Goal: Book appointment/travel/reservation

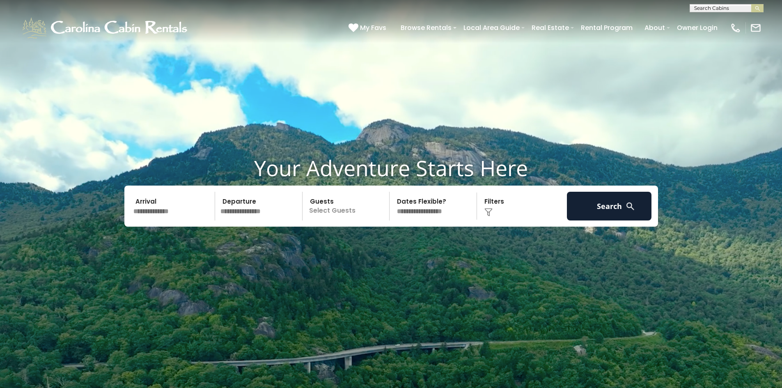
click at [700, 7] on input "text" at bounding box center [726, 10] width 72 height 8
type input "********"
click at [713, 28] on span "rivendal" at bounding box center [724, 26] width 23 height 7
drag, startPoint x: 757, startPoint y: 8, endPoint x: 722, endPoint y: 28, distance: 40.3
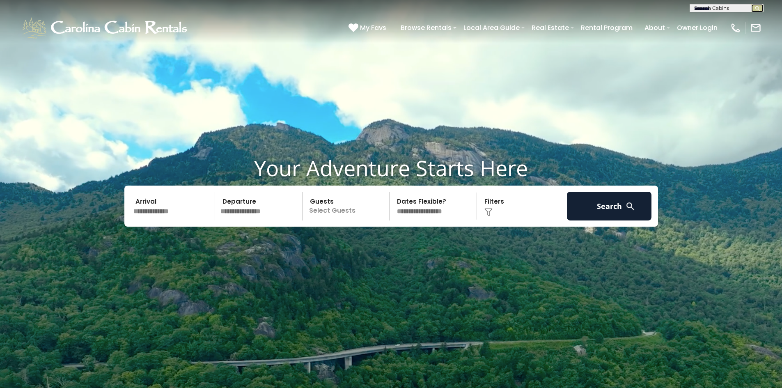
click at [757, 8] on img "submit" at bounding box center [758, 8] width 6 height 6
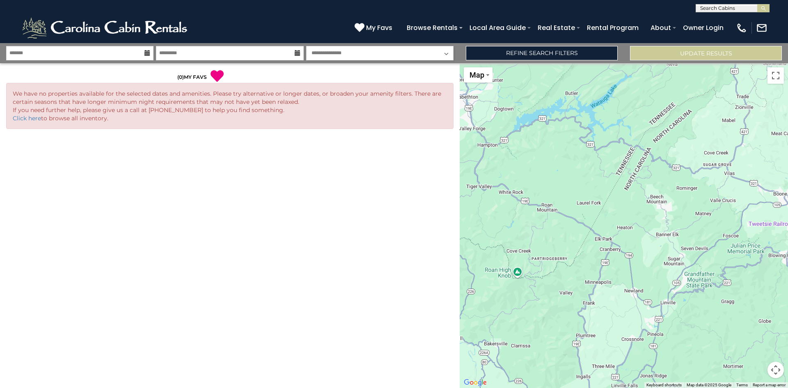
click at [704, 7] on input "text" at bounding box center [732, 10] width 72 height 8
type input "*********"
click at [715, 20] on em "Rivendell" at bounding box center [713, 19] width 26 height 7
click at [764, 7] on img "submit" at bounding box center [764, 8] width 6 height 6
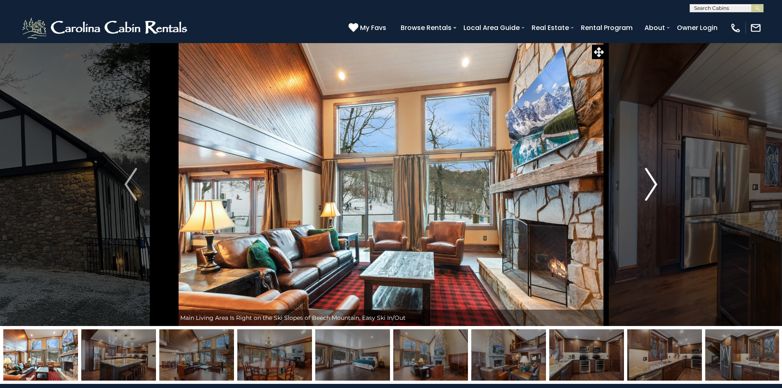
click at [652, 186] on img "Next" at bounding box center [651, 184] width 12 height 33
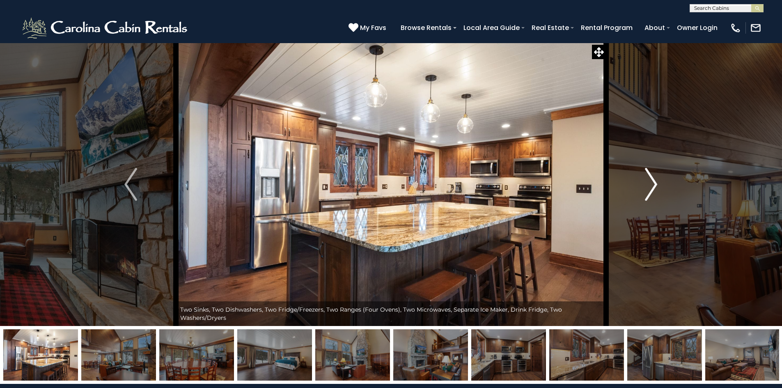
click at [652, 186] on img "Next" at bounding box center [651, 184] width 12 height 33
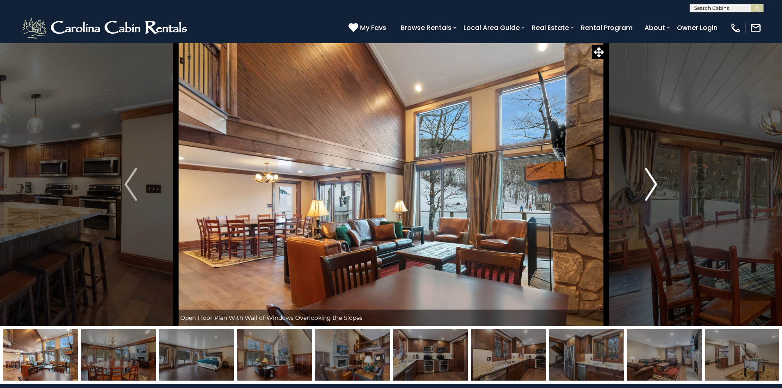
click at [652, 186] on img "Next" at bounding box center [651, 184] width 12 height 33
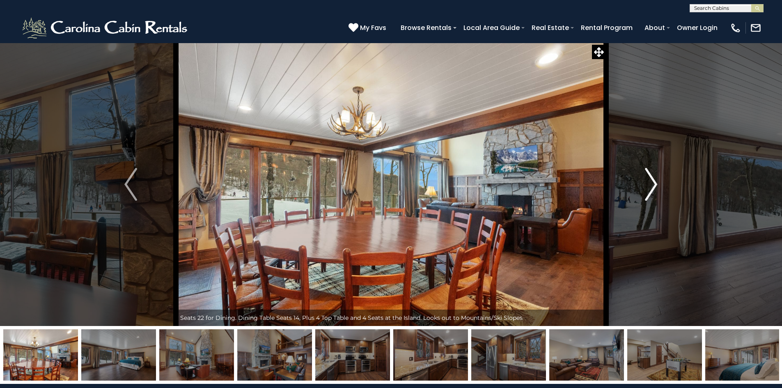
click at [652, 186] on img "Next" at bounding box center [651, 184] width 12 height 33
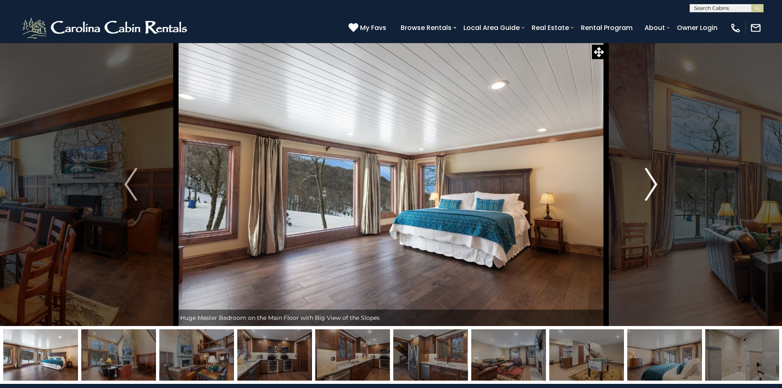
click at [652, 186] on img "Next" at bounding box center [651, 184] width 12 height 33
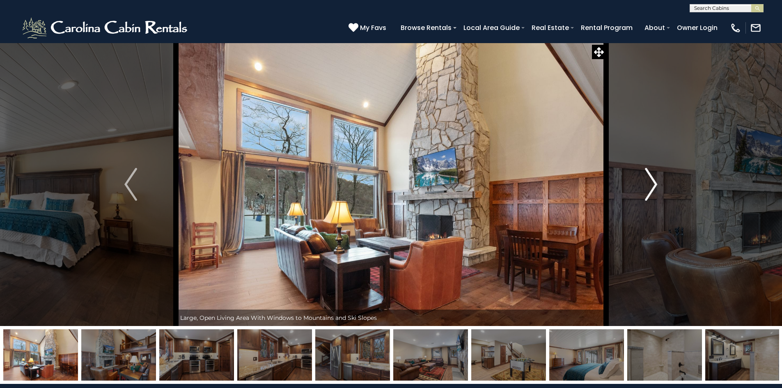
click at [652, 186] on img "Next" at bounding box center [651, 184] width 12 height 33
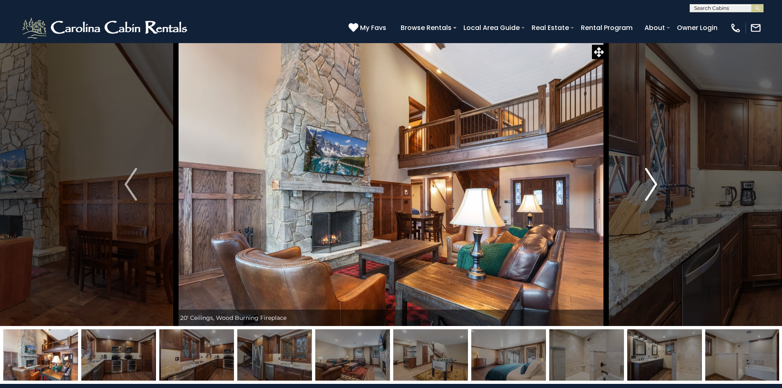
click at [652, 186] on img "Next" at bounding box center [651, 184] width 12 height 33
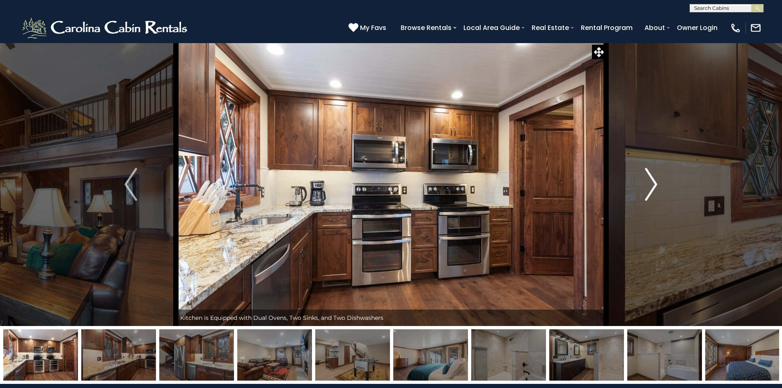
click at [652, 186] on img "Next" at bounding box center [651, 184] width 12 height 33
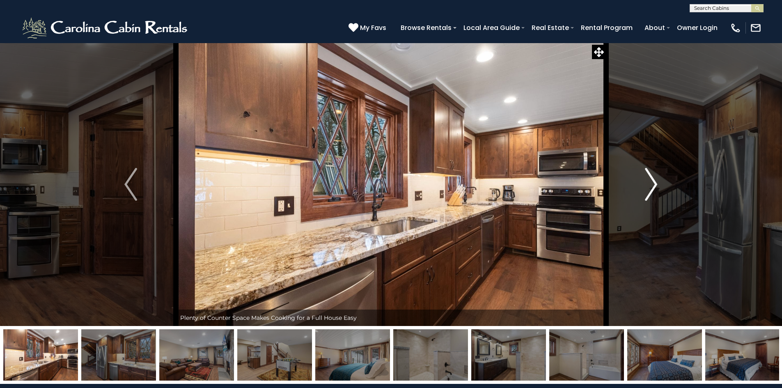
click at [652, 186] on img "Next" at bounding box center [651, 184] width 12 height 33
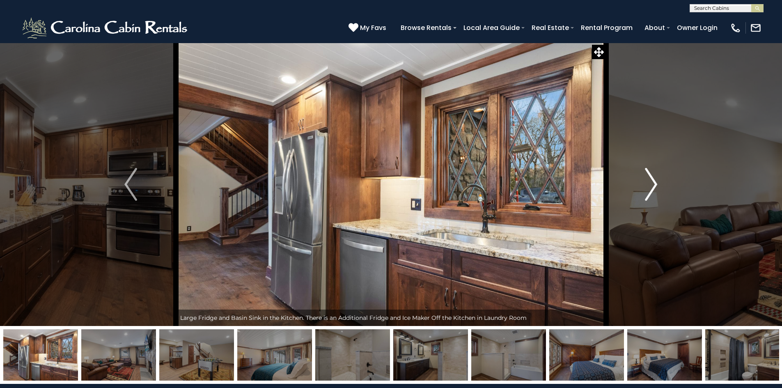
click at [652, 186] on img "Next" at bounding box center [651, 184] width 12 height 33
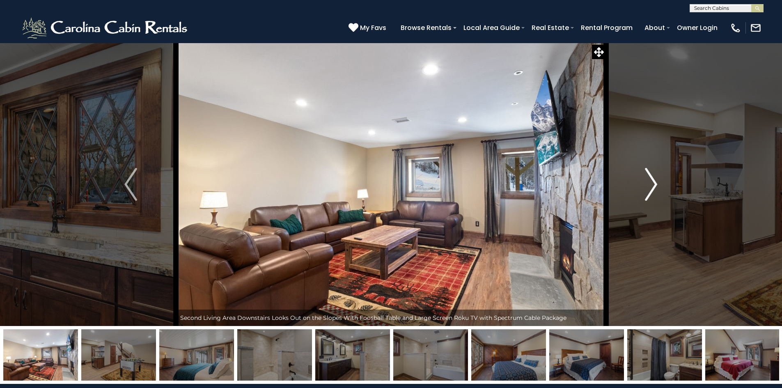
click at [652, 186] on img "Next" at bounding box center [651, 184] width 12 height 33
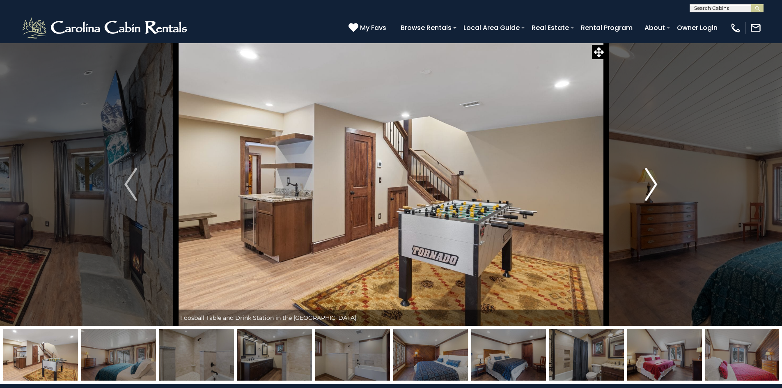
click at [652, 186] on img "Next" at bounding box center [651, 184] width 12 height 33
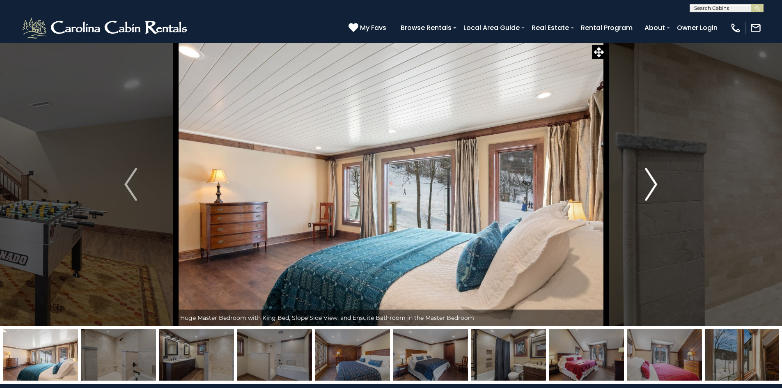
click at [652, 186] on img "Next" at bounding box center [651, 184] width 12 height 33
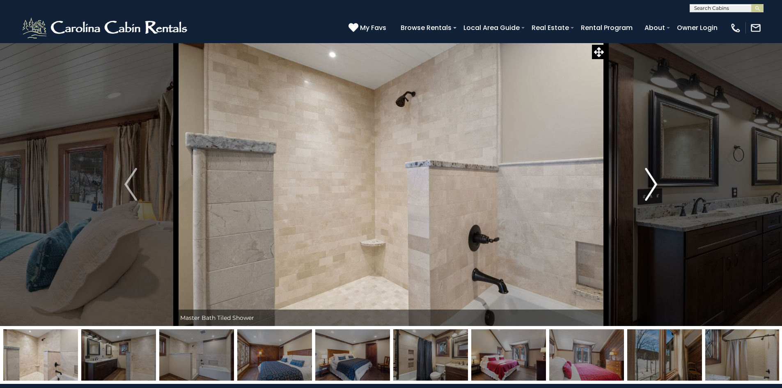
click at [652, 186] on img "Next" at bounding box center [651, 184] width 12 height 33
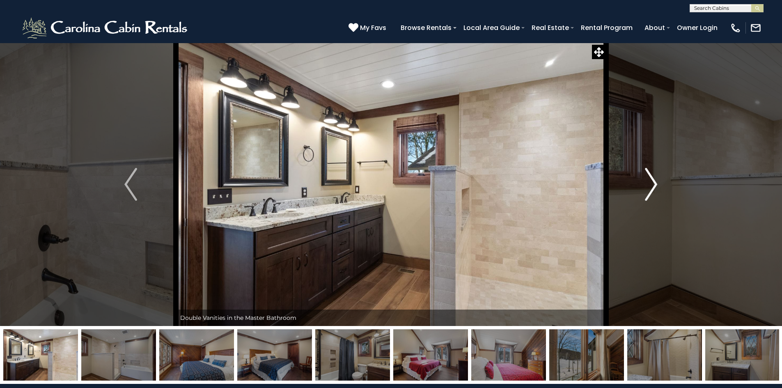
click at [653, 182] on img "Next" at bounding box center [651, 184] width 12 height 33
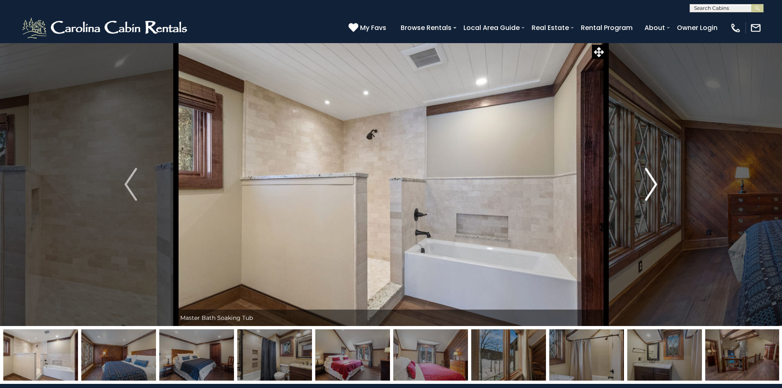
click at [653, 181] on img "Next" at bounding box center [651, 184] width 12 height 33
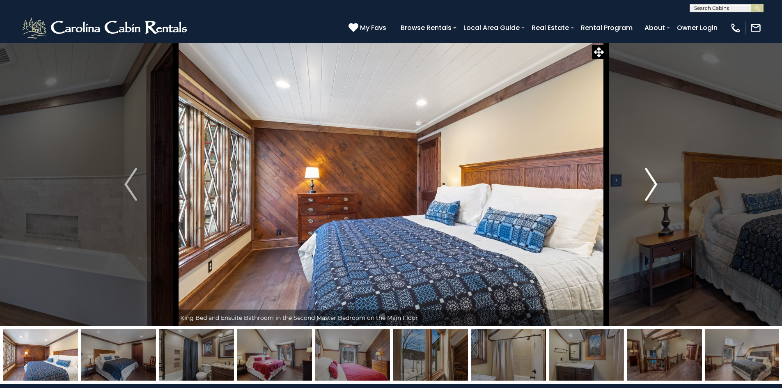
click at [653, 181] on img "Next" at bounding box center [651, 184] width 12 height 33
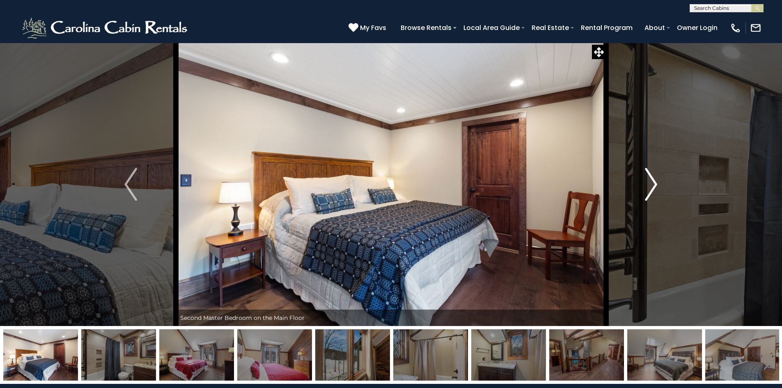
click at [653, 181] on img "Next" at bounding box center [651, 184] width 12 height 33
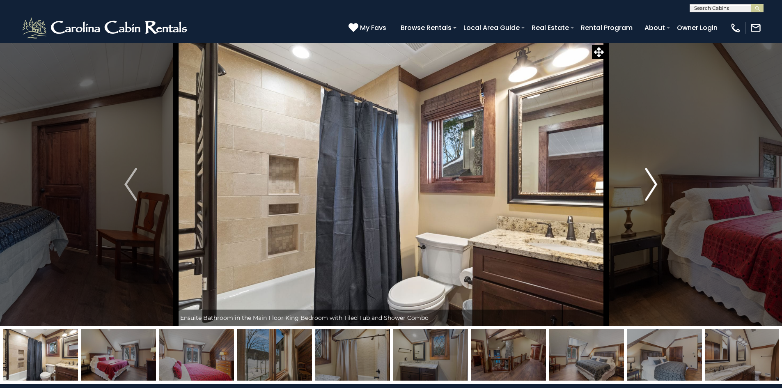
click at [653, 181] on img "Next" at bounding box center [651, 184] width 12 height 33
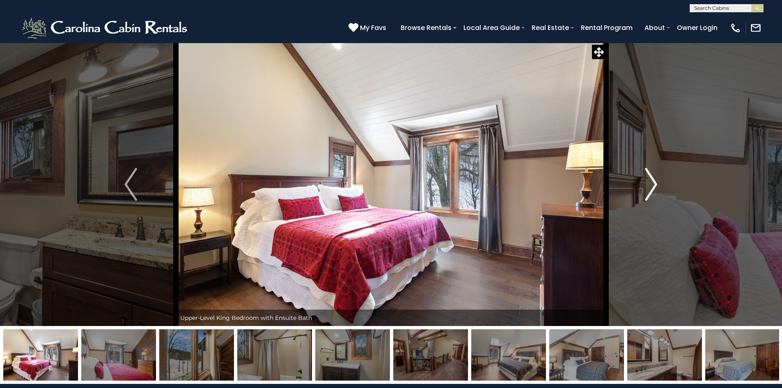
click at [653, 181] on img "Next" at bounding box center [651, 184] width 12 height 33
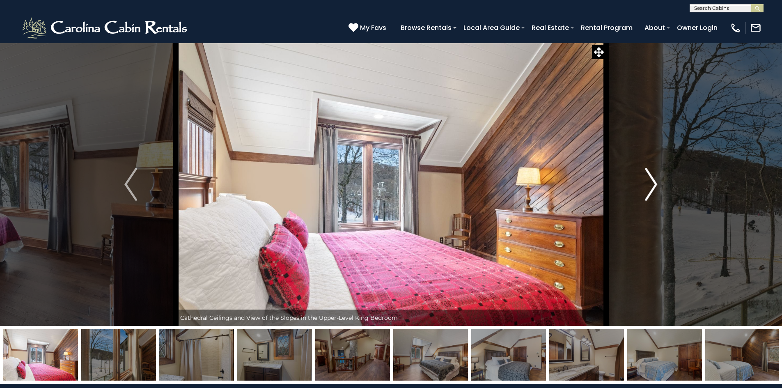
click at [653, 181] on img "Next" at bounding box center [651, 184] width 12 height 33
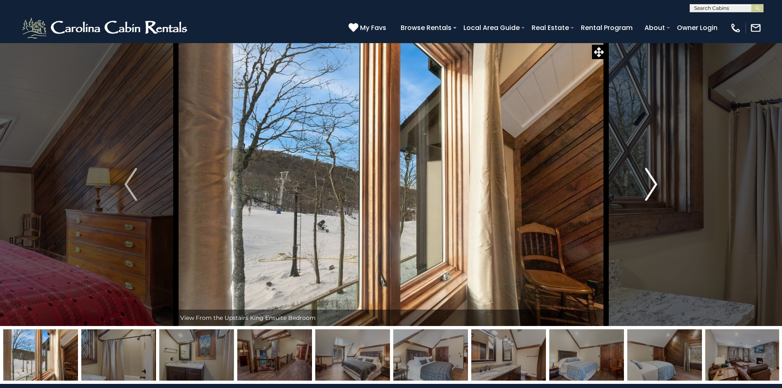
click at [653, 181] on img "Next" at bounding box center [651, 184] width 12 height 33
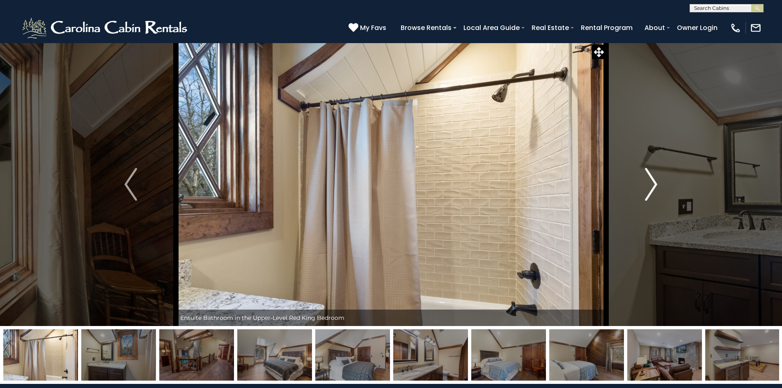
click at [653, 181] on img "Next" at bounding box center [651, 184] width 12 height 33
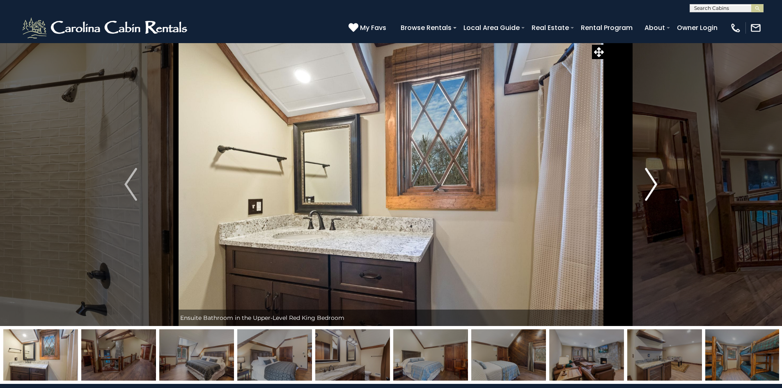
click at [653, 181] on img "Next" at bounding box center [651, 184] width 12 height 33
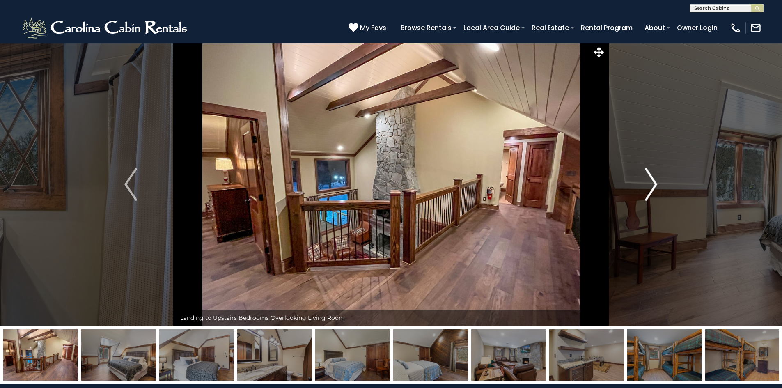
click at [653, 181] on img "Next" at bounding box center [651, 184] width 12 height 33
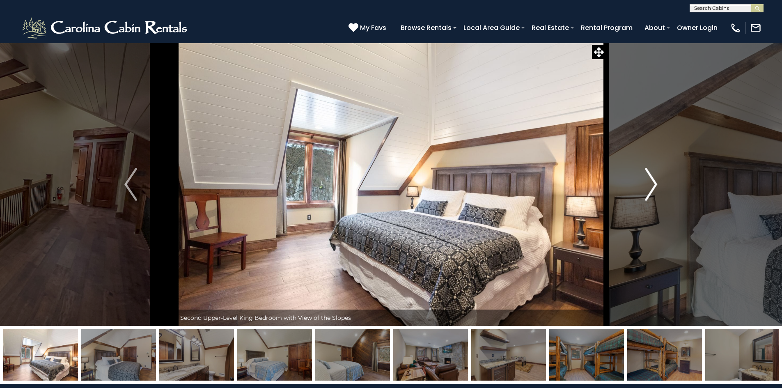
click at [653, 182] on img "Next" at bounding box center [651, 184] width 12 height 33
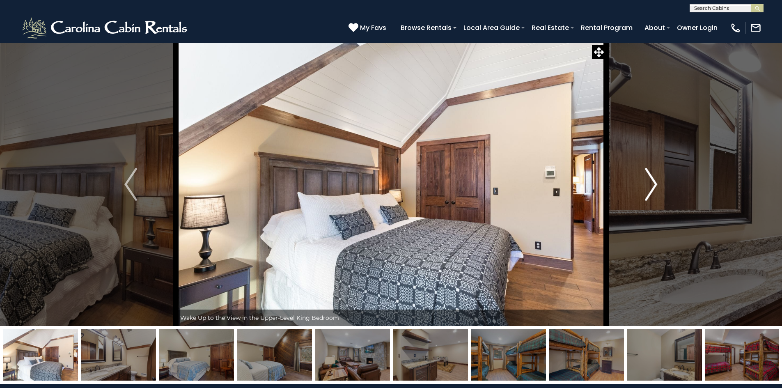
click at [653, 182] on img "Next" at bounding box center [651, 184] width 12 height 33
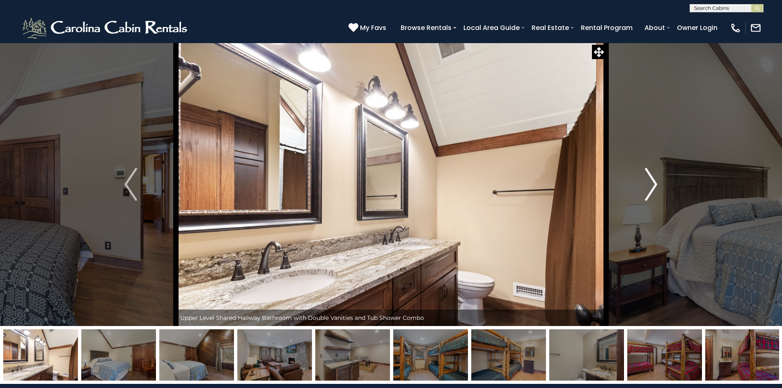
click at [653, 182] on img "Next" at bounding box center [651, 184] width 12 height 33
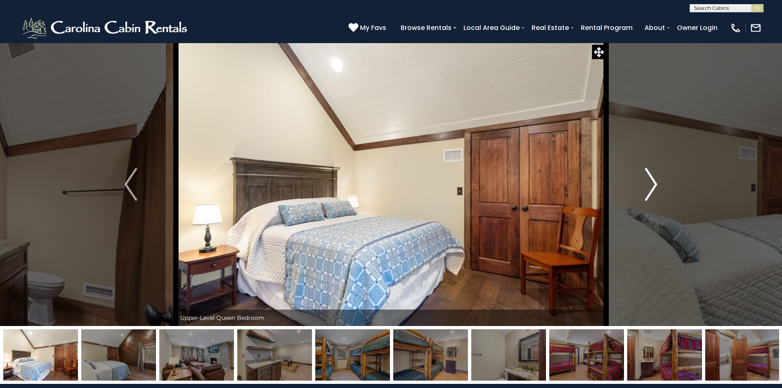
click at [653, 182] on img "Next" at bounding box center [651, 184] width 12 height 33
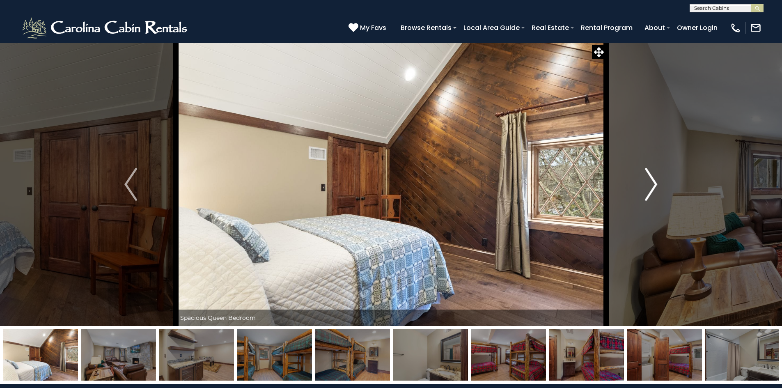
click at [653, 182] on img "Next" at bounding box center [651, 184] width 12 height 33
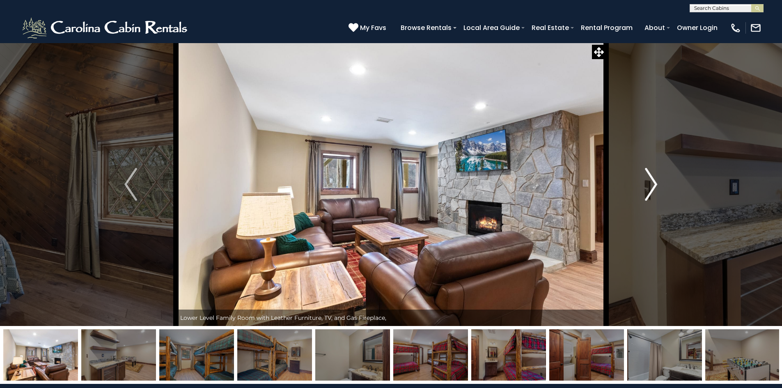
click at [653, 182] on img "Next" at bounding box center [651, 184] width 12 height 33
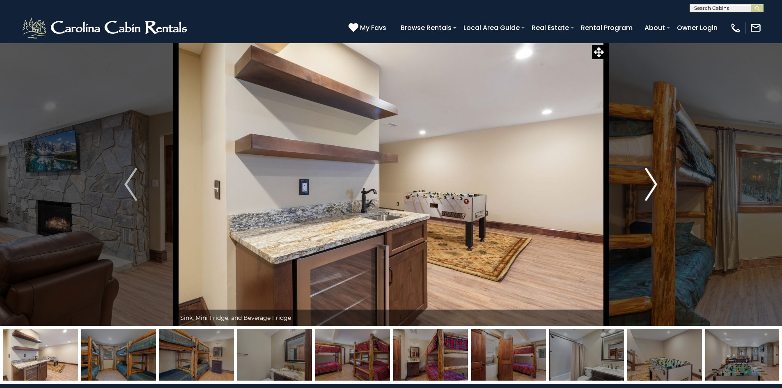
click at [653, 182] on img "Next" at bounding box center [651, 184] width 12 height 33
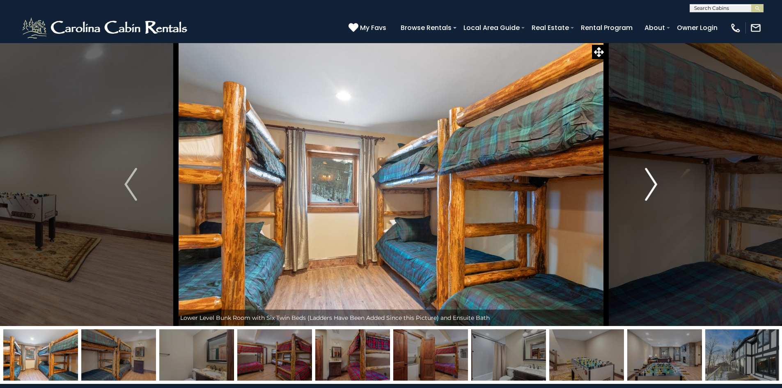
click at [651, 182] on img "Next" at bounding box center [651, 184] width 12 height 33
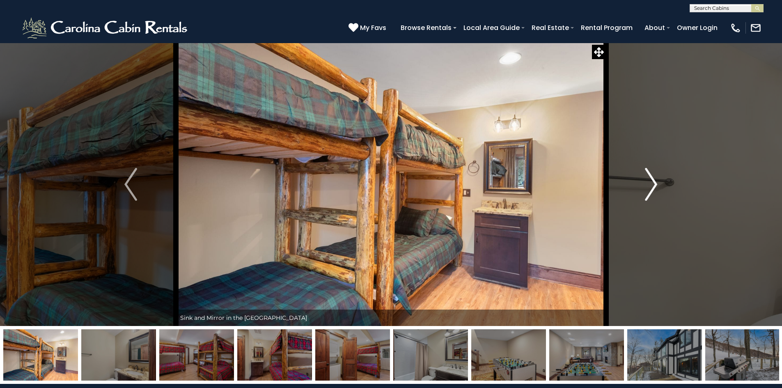
click at [651, 182] on img "Next" at bounding box center [651, 184] width 12 height 33
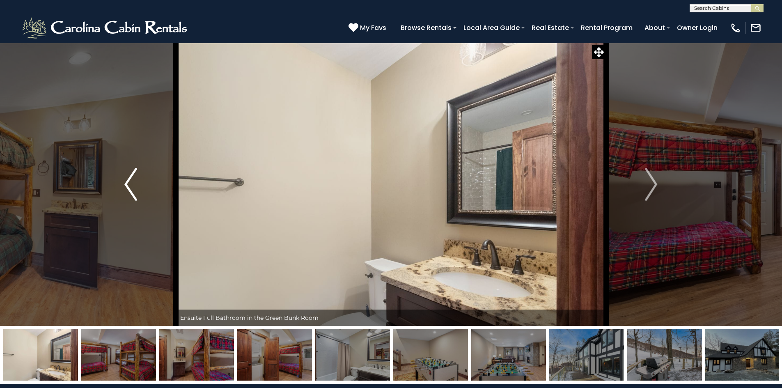
click at [131, 183] on img "Previous" at bounding box center [130, 184] width 12 height 33
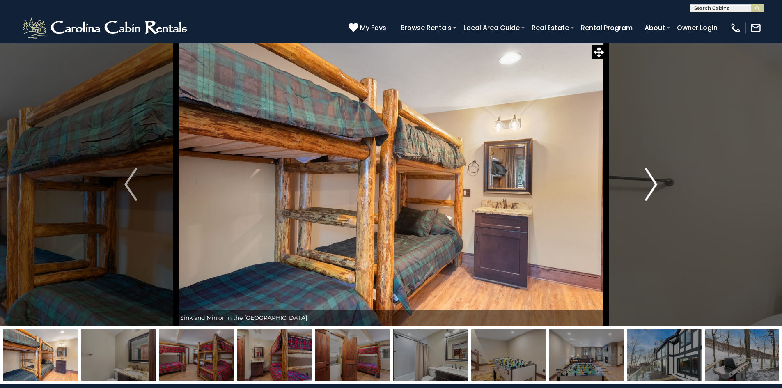
click at [654, 186] on img "Next" at bounding box center [651, 184] width 12 height 33
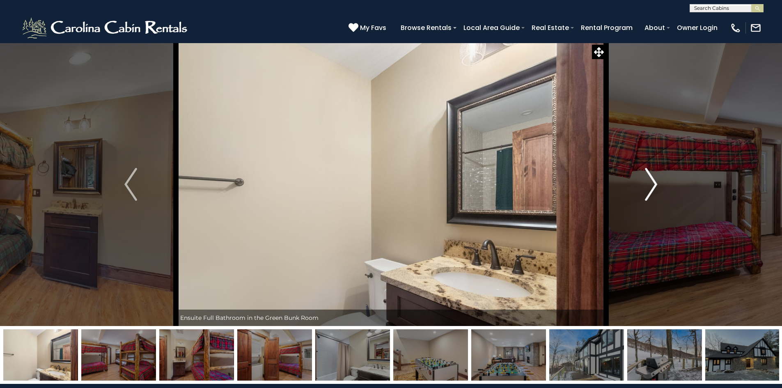
click at [655, 186] on img "Next" at bounding box center [651, 184] width 12 height 33
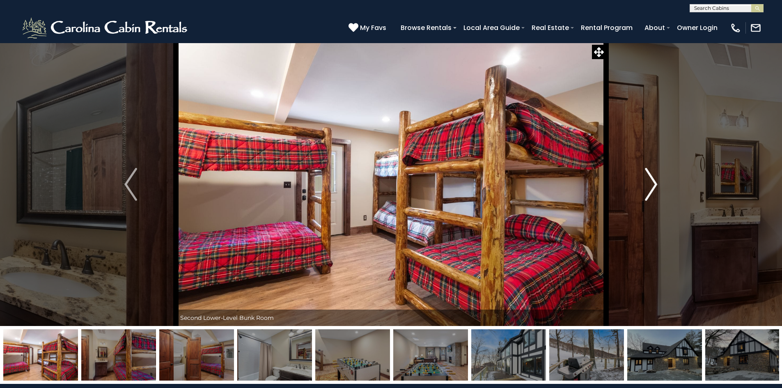
click at [656, 186] on img "Next" at bounding box center [651, 184] width 12 height 33
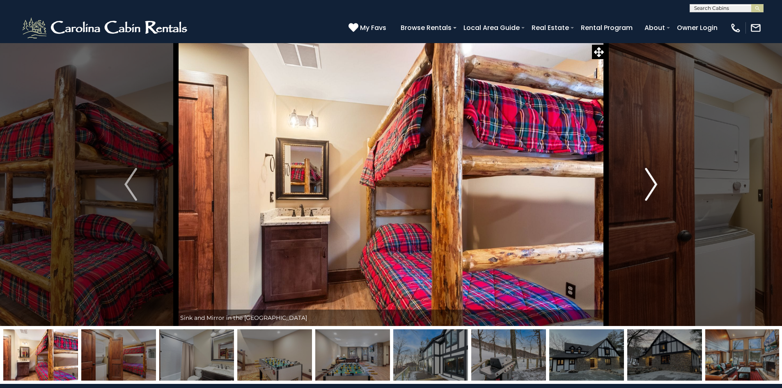
click at [656, 187] on img "Next" at bounding box center [651, 184] width 12 height 33
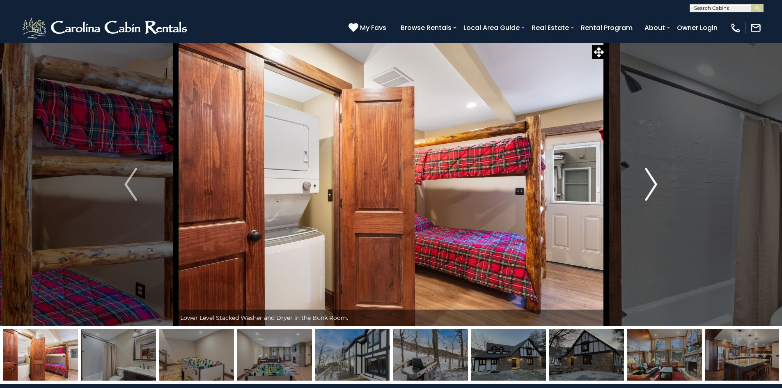
click at [655, 187] on img "Next" at bounding box center [651, 184] width 12 height 33
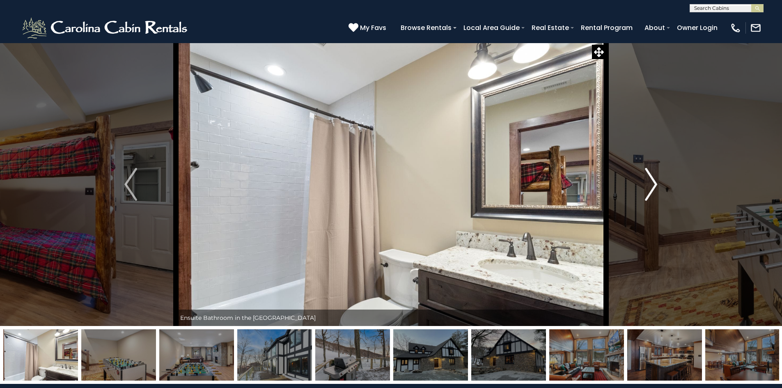
click at [655, 187] on img "Next" at bounding box center [651, 184] width 12 height 33
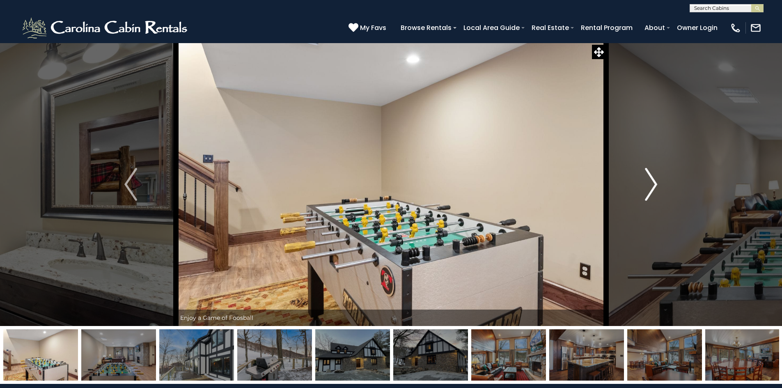
click at [655, 187] on img "Next" at bounding box center [651, 184] width 12 height 33
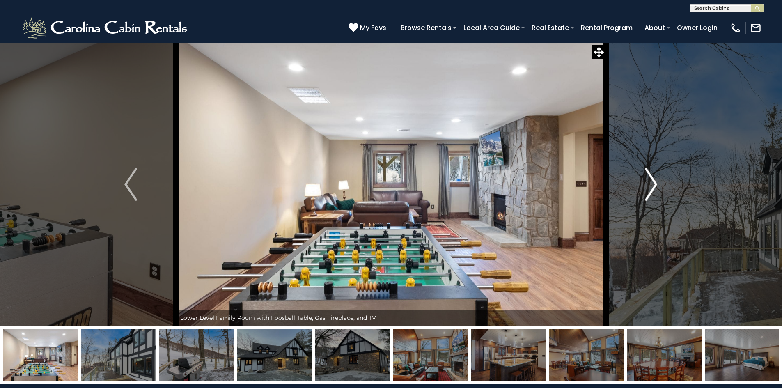
click at [655, 187] on img "Next" at bounding box center [651, 184] width 12 height 33
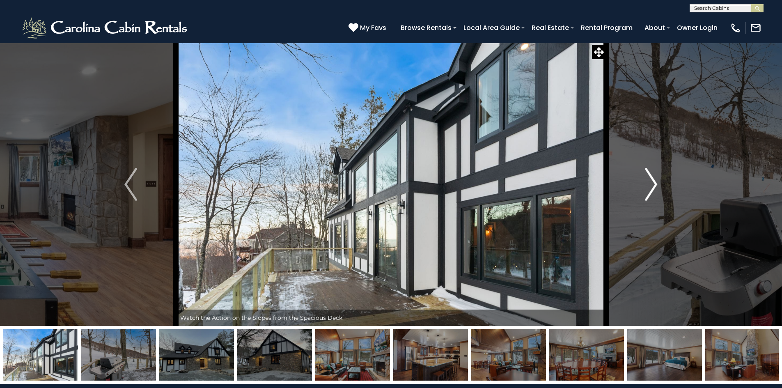
click at [655, 187] on img "Next" at bounding box center [651, 184] width 12 height 33
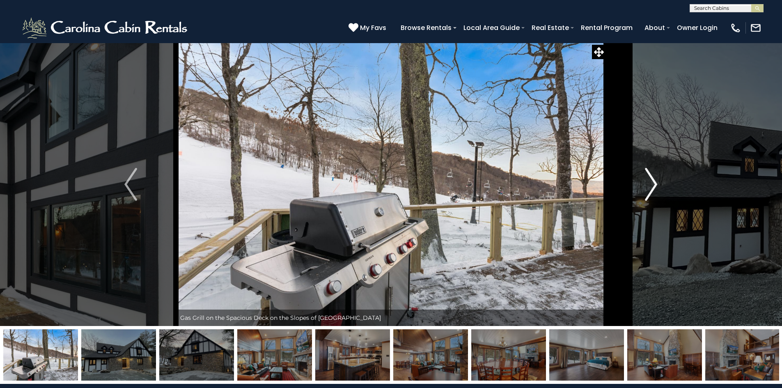
click at [655, 187] on img "Next" at bounding box center [651, 184] width 12 height 33
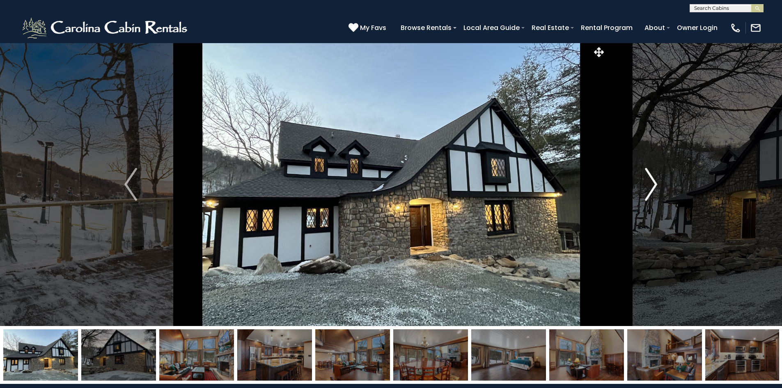
click at [655, 187] on img "Next" at bounding box center [651, 184] width 12 height 33
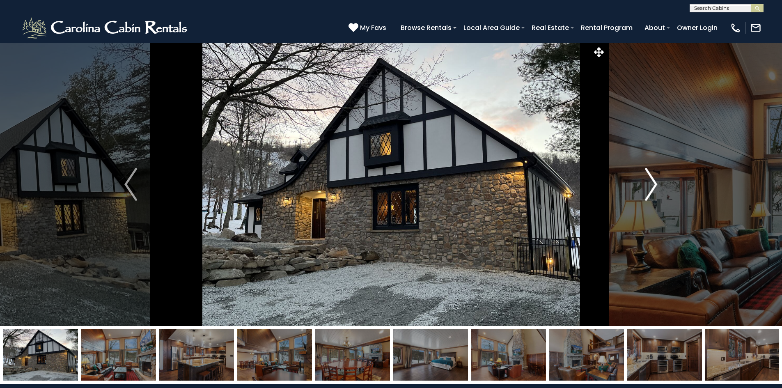
click at [655, 187] on img "Next" at bounding box center [651, 184] width 12 height 33
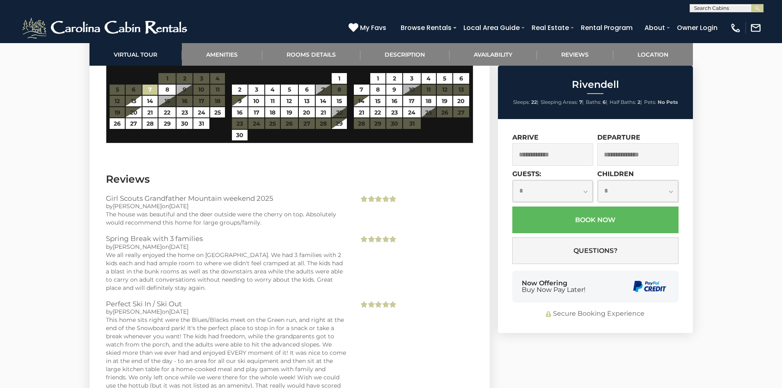
scroll to position [2053, 0]
